Goal: Task Accomplishment & Management: Manage account settings

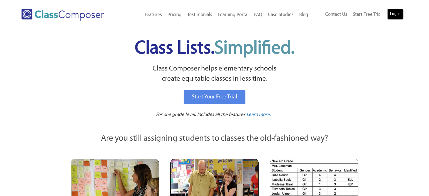
click at [394, 17] on link "Log In" at bounding box center [395, 13] width 16 height 11
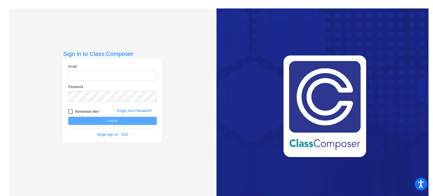
type input "[EMAIL_ADDRESS][DOMAIN_NAME]"
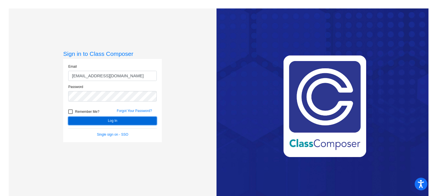
click at [118, 118] on button "Log In" at bounding box center [112, 121] width 89 height 8
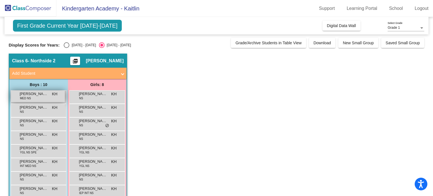
click at [37, 98] on div "Aries [PERSON_NAME] MED NS KH lock do_not_disturb_alt" at bounding box center [38, 96] width 54 height 12
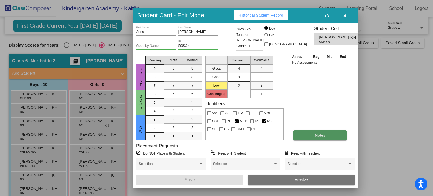
click at [324, 138] on button "Notes" at bounding box center [319, 135] width 53 height 10
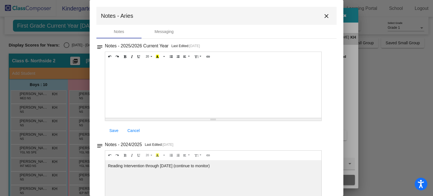
click at [323, 18] on mat-icon "close" at bounding box center [326, 16] width 7 height 7
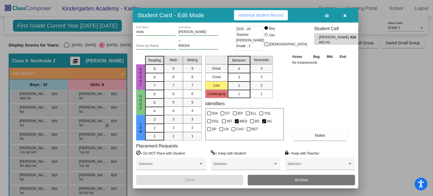
click at [344, 15] on icon "button" at bounding box center [344, 16] width 3 height 4
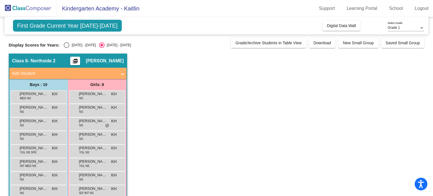
click at [64, 48] on div "First Grade Current Year 2025-2026 Add, Move, or Retain Students Off On Incomin…" at bounding box center [217, 126] width 416 height 218
click at [69, 45] on div "Select an option" at bounding box center [67, 45] width 6 height 6
click at [67, 48] on input "2024 - 2025" at bounding box center [66, 48] width 0 height 0
radio input "true"
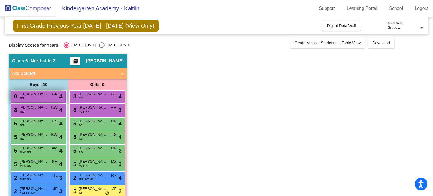
click at [43, 97] on div "8 Oliver Moss NS CK lock do_not_disturb_alt 4" at bounding box center [38, 96] width 54 height 12
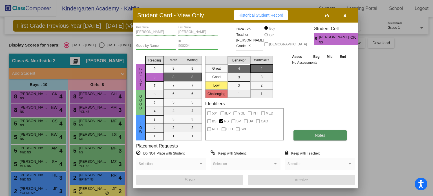
click at [307, 139] on button "Notes" at bounding box center [319, 135] width 53 height 10
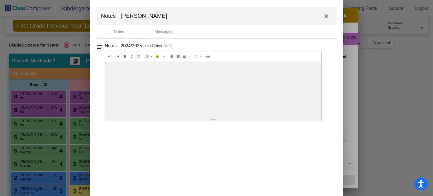
click at [325, 18] on mat-icon "close" at bounding box center [326, 16] width 7 height 7
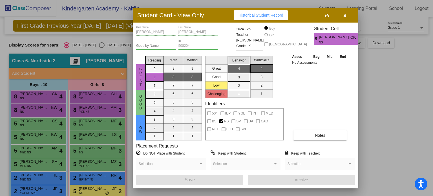
click at [348, 16] on button "button" at bounding box center [345, 15] width 18 height 10
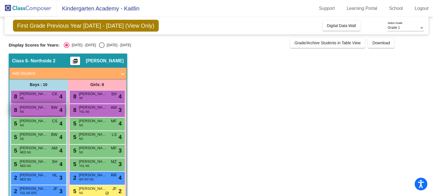
click at [47, 111] on div "8 Owen Stepp NS BW lock do_not_disturb_alt 4" at bounding box center [38, 110] width 54 height 12
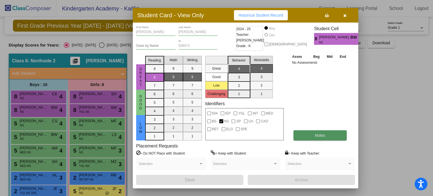
click at [312, 138] on button "Notes" at bounding box center [319, 135] width 53 height 10
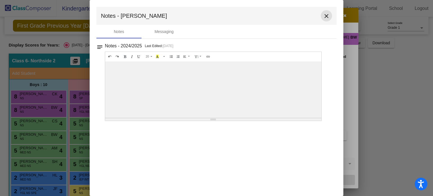
click at [327, 17] on mat-icon "close" at bounding box center [326, 16] width 7 height 7
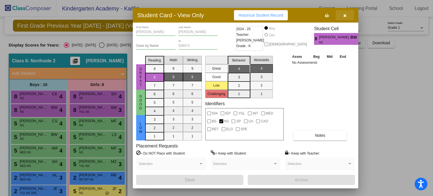
click at [345, 18] on button "button" at bounding box center [345, 15] width 18 height 10
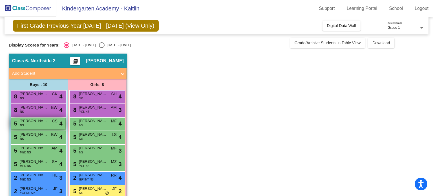
click at [38, 125] on div "5 Asher Chubb NS CS lock do_not_disturb_alt 4" at bounding box center [38, 124] width 54 height 12
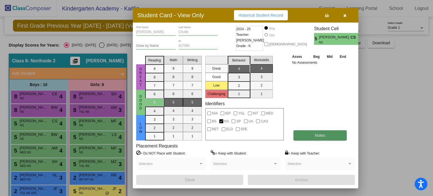
click at [312, 133] on button "Notes" at bounding box center [319, 135] width 53 height 10
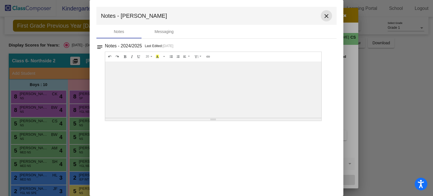
click at [328, 15] on mat-icon "close" at bounding box center [326, 16] width 7 height 7
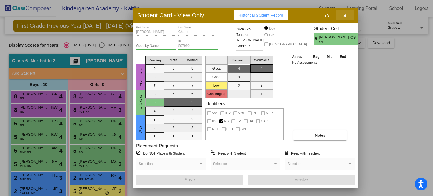
click at [346, 18] on button "button" at bounding box center [345, 15] width 18 height 10
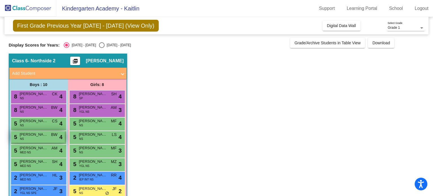
click at [24, 136] on span "Greyson Thomas" at bounding box center [34, 135] width 28 height 6
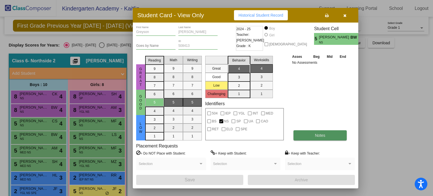
click at [323, 134] on span "Notes" at bounding box center [320, 135] width 10 height 5
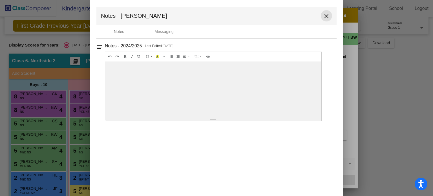
click at [329, 16] on mat-icon "close" at bounding box center [326, 16] width 7 height 7
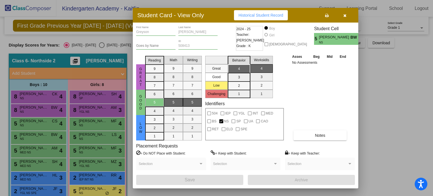
click at [344, 17] on icon "button" at bounding box center [344, 16] width 3 height 4
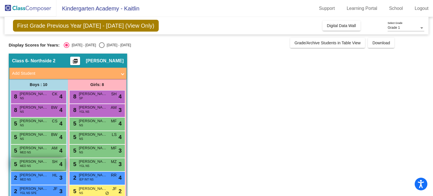
click at [38, 167] on div "5 William Meily MED NS SH lock do_not_disturb_alt 4" at bounding box center [38, 164] width 54 height 12
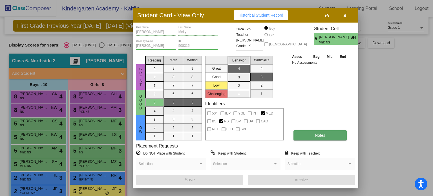
click at [313, 134] on button "Notes" at bounding box center [319, 135] width 53 height 10
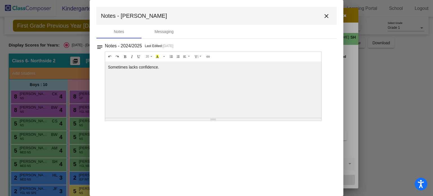
click at [326, 18] on mat-icon "close" at bounding box center [326, 16] width 7 height 7
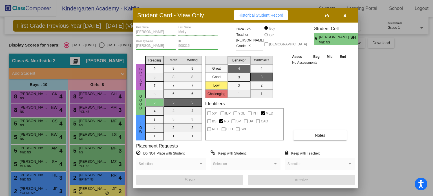
click at [348, 16] on button "button" at bounding box center [345, 15] width 18 height 10
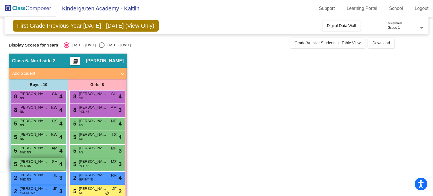
scroll to position [28, 0]
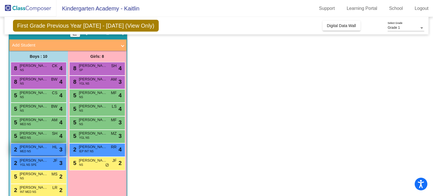
click at [37, 150] on div "2 Aries Keefer MED NS HL lock do_not_disturb_alt 3" at bounding box center [38, 149] width 54 height 12
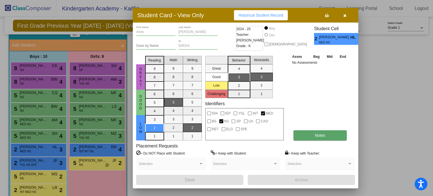
click at [317, 138] on button "Notes" at bounding box center [319, 135] width 53 height 10
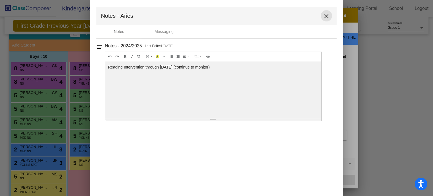
click at [326, 19] on button "close" at bounding box center [326, 15] width 11 height 11
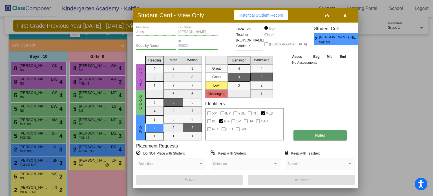
click at [322, 133] on span "Notes" at bounding box center [320, 135] width 10 height 5
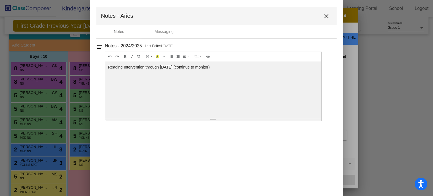
click at [328, 16] on mat-icon "close" at bounding box center [326, 16] width 7 height 7
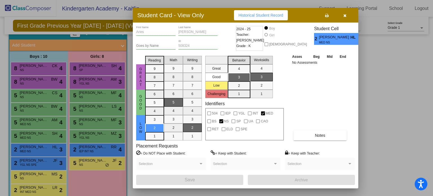
click at [344, 17] on button "button" at bounding box center [345, 15] width 18 height 10
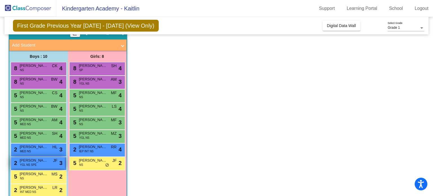
click at [36, 160] on span "Hudson Ledford" at bounding box center [34, 161] width 28 height 6
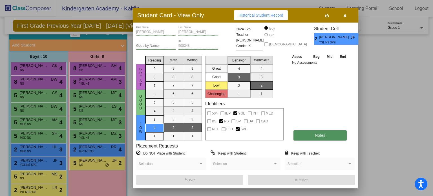
click at [323, 136] on span "Notes" at bounding box center [320, 135] width 10 height 5
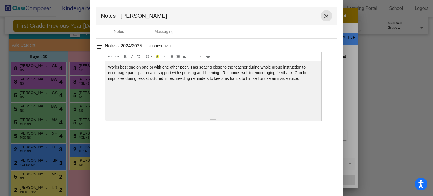
click at [328, 17] on mat-icon "close" at bounding box center [326, 16] width 7 height 7
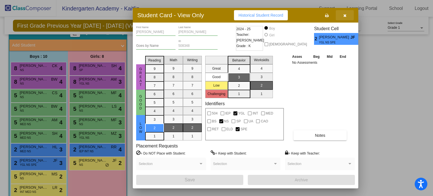
click at [348, 14] on button "button" at bounding box center [345, 15] width 18 height 10
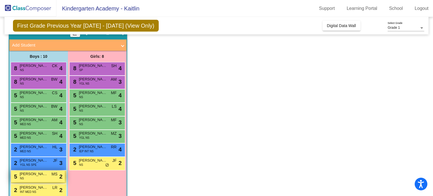
click at [33, 177] on div "5 Connor D'Arcy NS MS lock do_not_disturb_alt 2" at bounding box center [38, 177] width 54 height 12
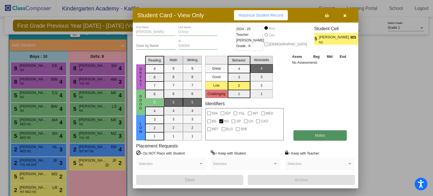
click at [326, 134] on button "Notes" at bounding box center [319, 135] width 53 height 10
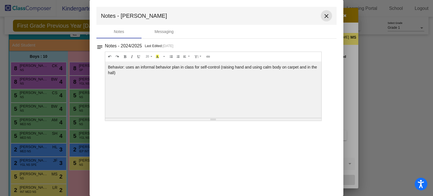
click at [326, 16] on mat-icon "close" at bounding box center [326, 16] width 7 height 7
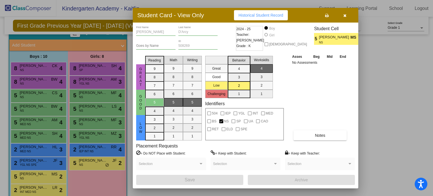
click at [344, 16] on icon "button" at bounding box center [344, 16] width 3 height 4
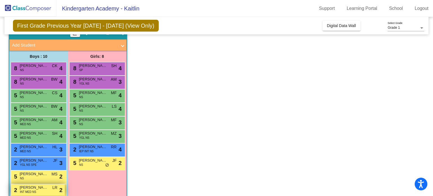
scroll to position [38, 0]
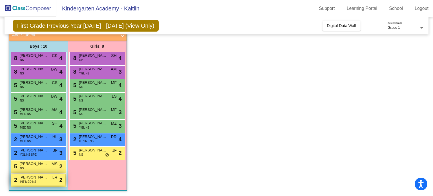
click at [28, 177] on span "Loukas Ripa" at bounding box center [34, 178] width 28 height 6
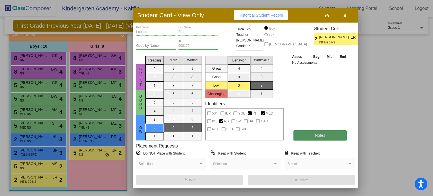
click at [335, 135] on button "Notes" at bounding box center [319, 135] width 53 height 10
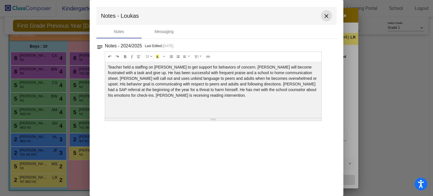
click at [326, 18] on mat-icon "close" at bounding box center [326, 16] width 7 height 7
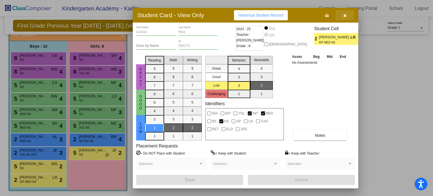
click at [343, 15] on button "button" at bounding box center [345, 15] width 18 height 10
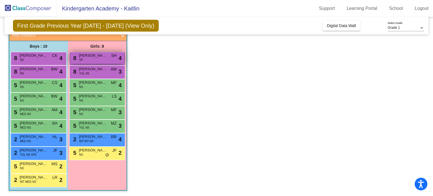
click at [90, 59] on div "8 Rahil Ahmadzai SP SH lock do_not_disturb_alt 4" at bounding box center [97, 58] width 54 height 12
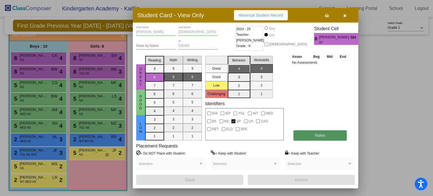
click at [333, 138] on button "Notes" at bounding box center [319, 135] width 53 height 10
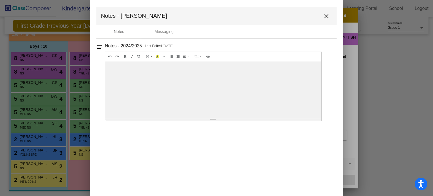
click at [324, 14] on mat-icon "close" at bounding box center [326, 16] width 7 height 7
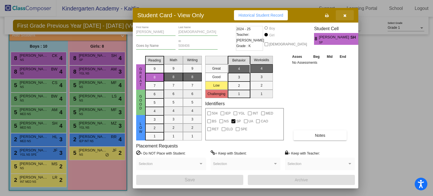
click at [344, 12] on button "button" at bounding box center [345, 15] width 18 height 10
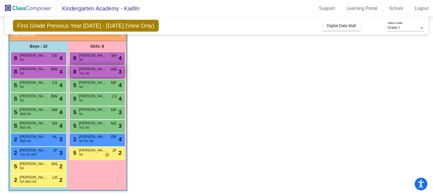
click at [83, 72] on span "YGL NS" at bounding box center [84, 73] width 10 height 4
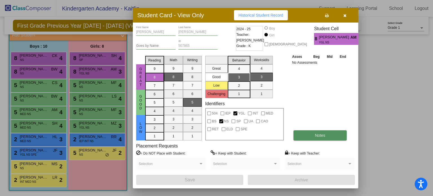
click at [339, 135] on button "Notes" at bounding box center [319, 135] width 53 height 10
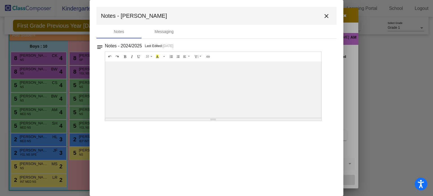
click at [327, 17] on mat-icon "close" at bounding box center [326, 16] width 7 height 7
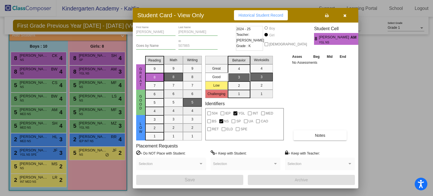
click at [342, 15] on button "button" at bounding box center [345, 15] width 18 height 10
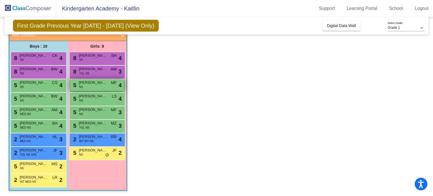
click at [85, 85] on div "5 Aubrey Xenidis NS MF lock do_not_disturb_alt 4" at bounding box center [97, 85] width 54 height 12
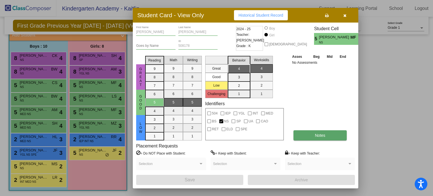
click at [318, 136] on span "Notes" at bounding box center [320, 135] width 10 height 5
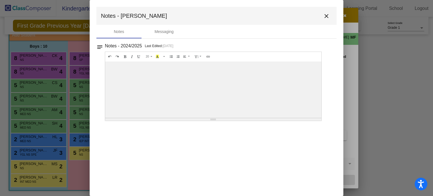
click at [330, 16] on button "close" at bounding box center [326, 15] width 11 height 11
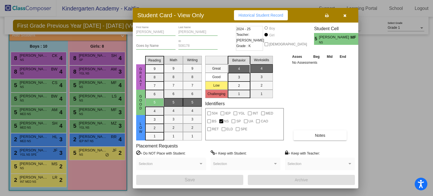
click at [343, 16] on icon "button" at bounding box center [344, 16] width 3 height 4
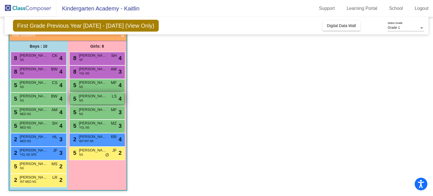
click at [95, 100] on div "5 Elaina Bolish NS LS lock do_not_disturb_alt 4" at bounding box center [97, 99] width 54 height 12
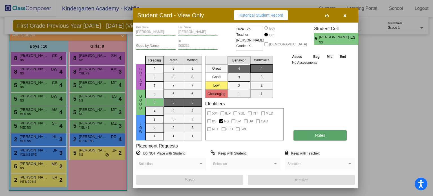
click at [324, 137] on span "Notes" at bounding box center [320, 135] width 10 height 5
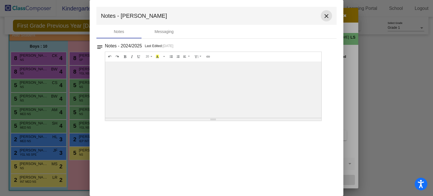
click at [326, 17] on mat-icon "close" at bounding box center [326, 16] width 7 height 7
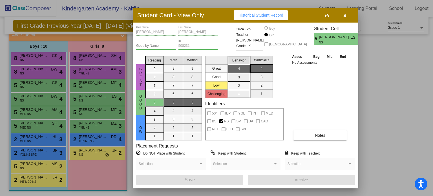
click at [346, 14] on icon "button" at bounding box center [344, 16] width 3 height 4
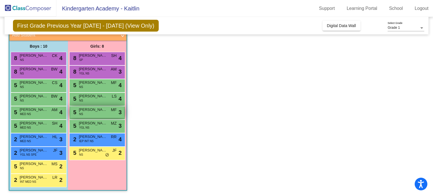
click at [103, 112] on span "Hailey Szallar" at bounding box center [93, 110] width 28 height 6
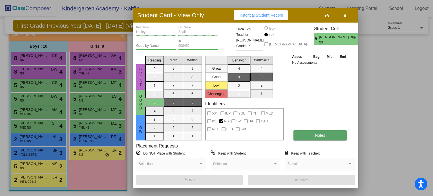
click at [327, 137] on button "Notes" at bounding box center [319, 135] width 53 height 10
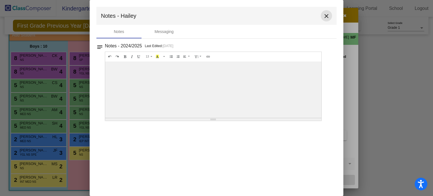
click at [328, 17] on mat-icon "close" at bounding box center [326, 16] width 7 height 7
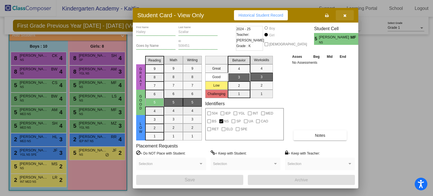
click at [345, 17] on icon "button" at bounding box center [344, 16] width 3 height 4
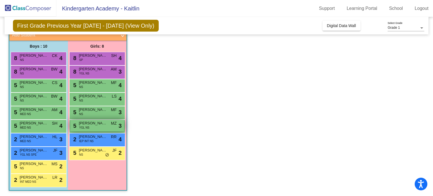
click at [98, 127] on div "5 Leah McCoy YGL NS MZ lock do_not_disturb_alt 3" at bounding box center [97, 126] width 54 height 12
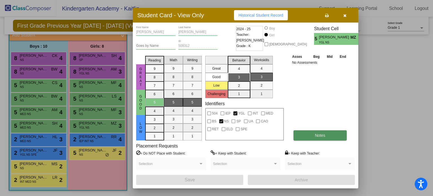
click at [322, 139] on button "Notes" at bounding box center [319, 135] width 53 height 10
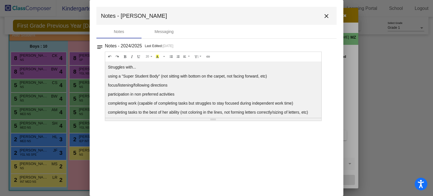
scroll to position [3, 0]
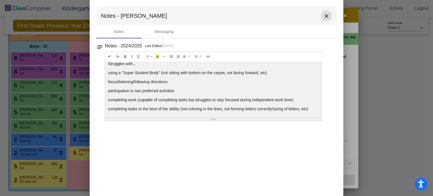
click at [327, 17] on mat-icon "close" at bounding box center [326, 16] width 7 height 7
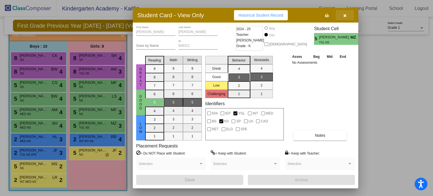
click at [343, 15] on button "button" at bounding box center [345, 15] width 18 height 10
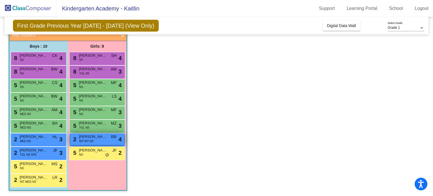
click at [85, 137] on span "Selena Lumby" at bounding box center [93, 137] width 28 height 6
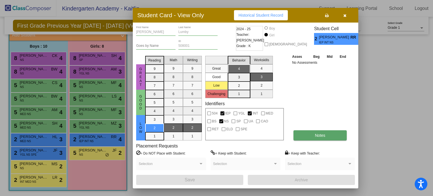
click at [321, 136] on span "Notes" at bounding box center [320, 135] width 10 height 5
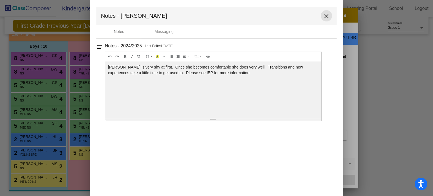
click at [327, 15] on mat-icon "close" at bounding box center [326, 16] width 7 height 7
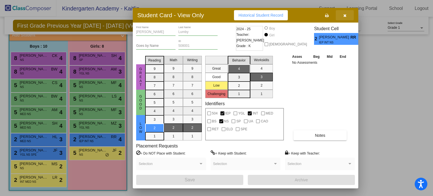
click at [345, 16] on icon "button" at bounding box center [344, 16] width 3 height 4
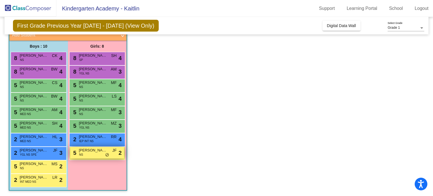
click at [94, 153] on div "5 Evie Klovo NS JF lock do_not_disturb_alt 2" at bounding box center [97, 153] width 54 height 12
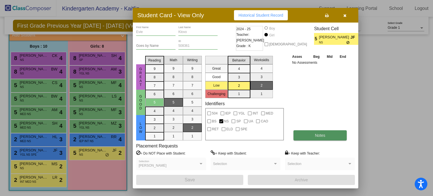
click at [303, 133] on button "Notes" at bounding box center [319, 135] width 53 height 10
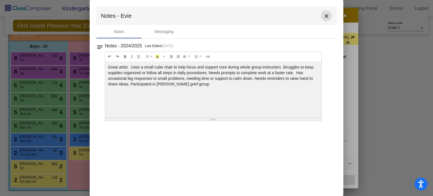
click at [326, 18] on mat-icon "close" at bounding box center [326, 16] width 7 height 7
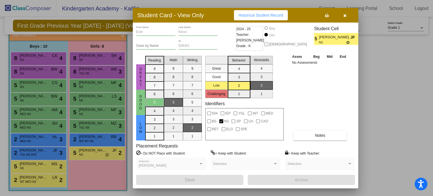
click at [346, 16] on button "button" at bounding box center [345, 15] width 18 height 10
